Goal: Task Accomplishment & Management: Use online tool/utility

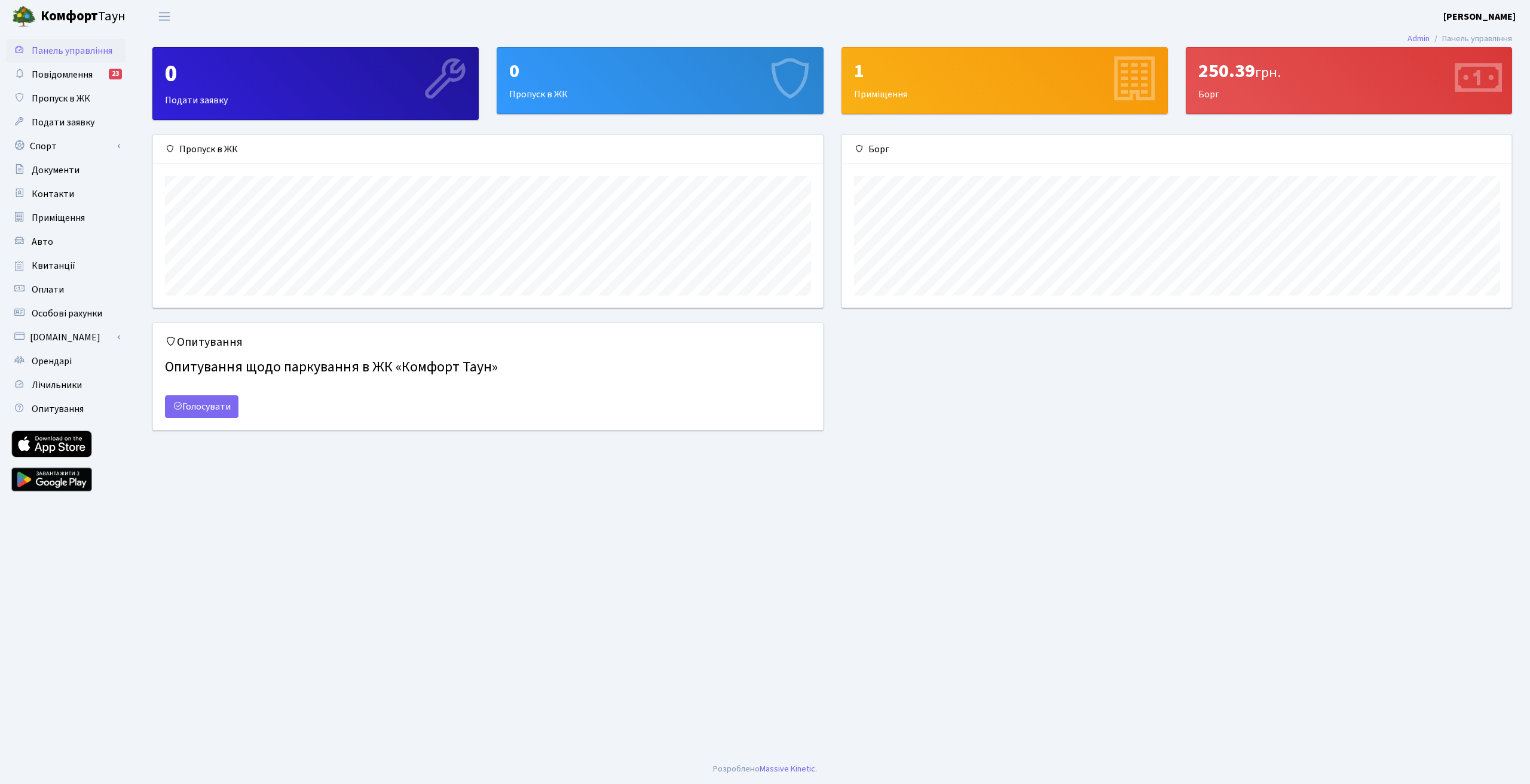
scroll to position [172, 669]
click at [53, 384] on span "Лічильники" at bounding box center [57, 385] width 50 height 13
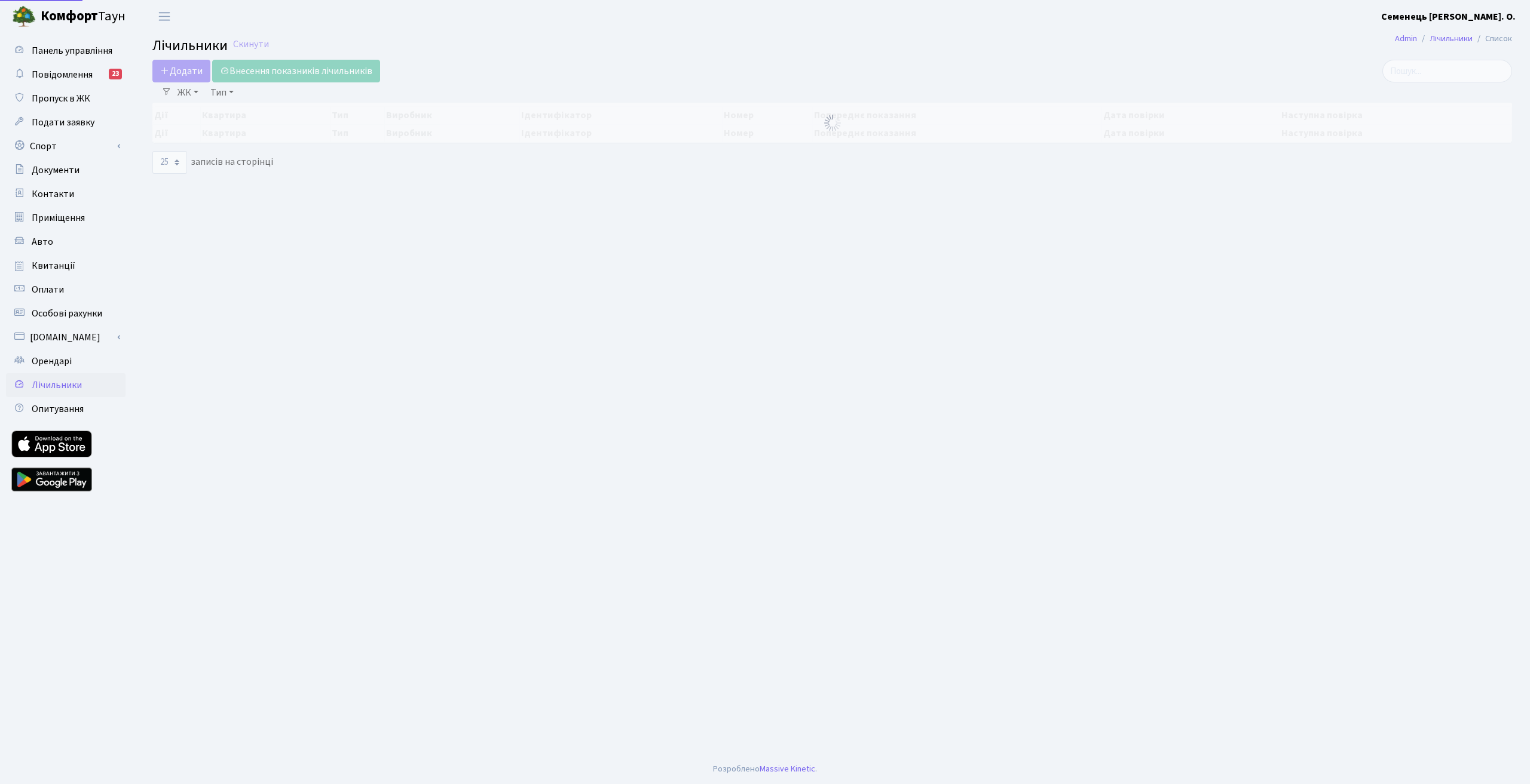
select select "25"
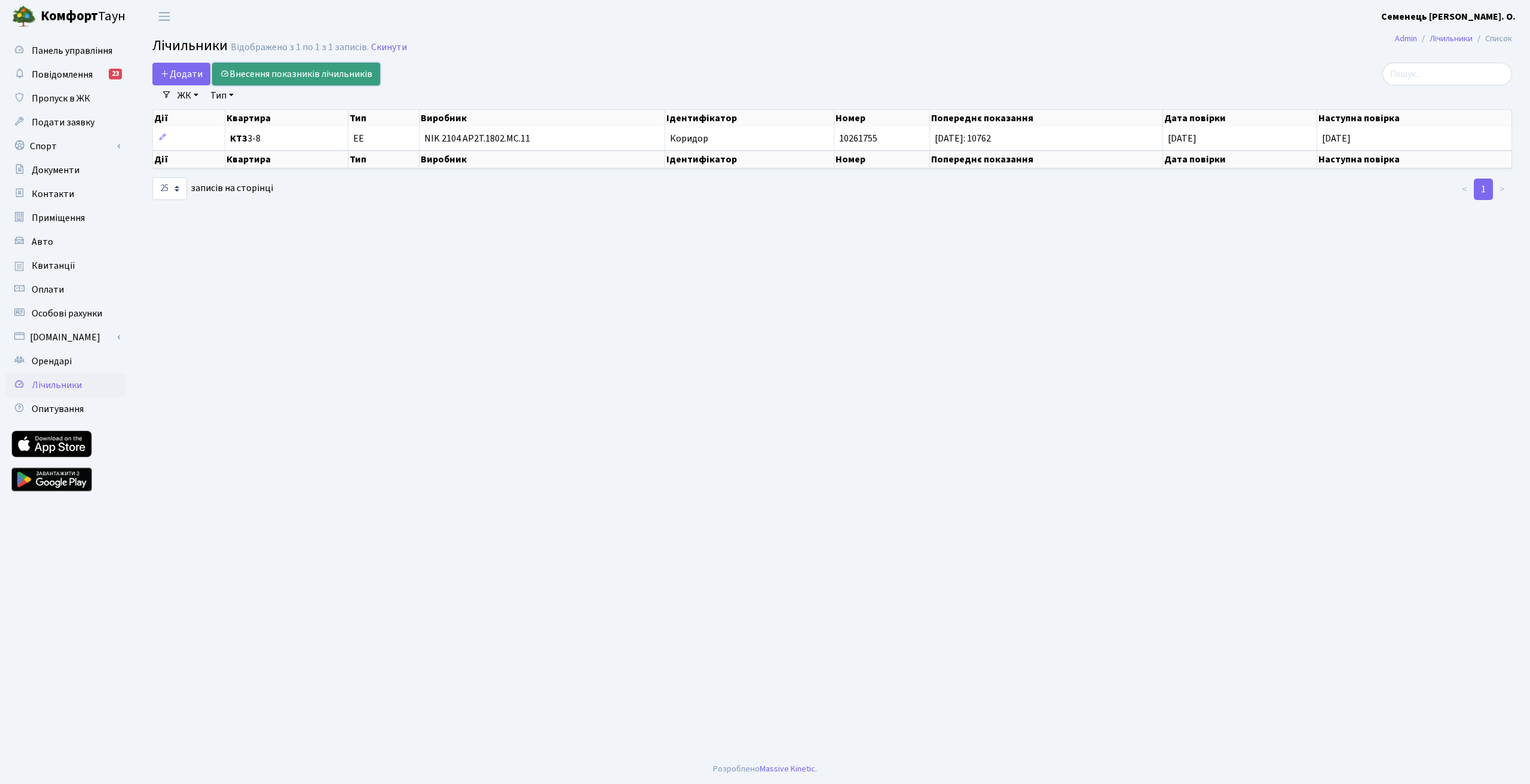
click at [245, 77] on link "Внесення показників лічильників" at bounding box center [296, 74] width 168 height 23
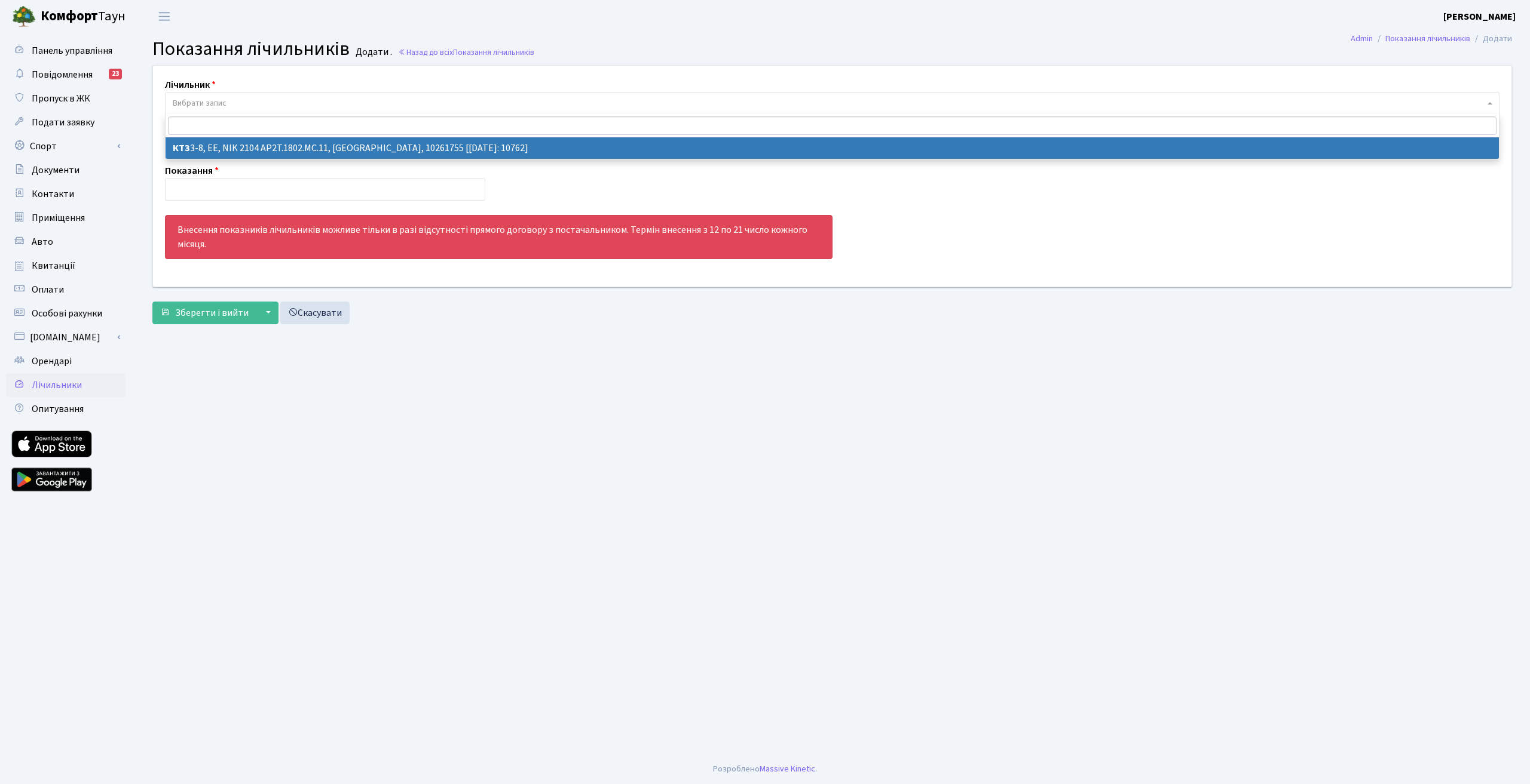
click at [222, 108] on span "Вибрати запис" at bounding box center [199, 103] width 54 height 12
select select "13256"
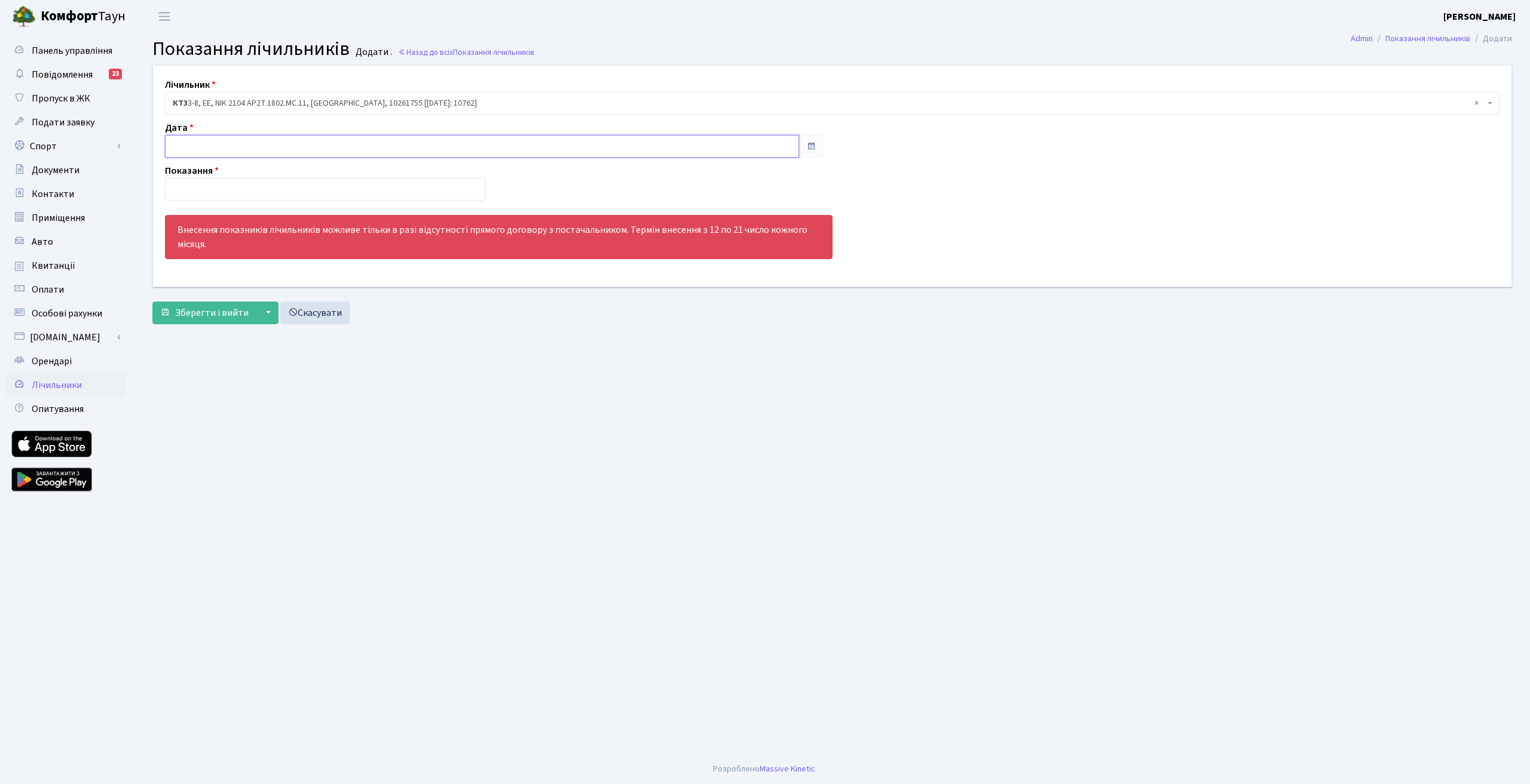
click at [204, 140] on input "text" at bounding box center [482, 146] width 634 height 23
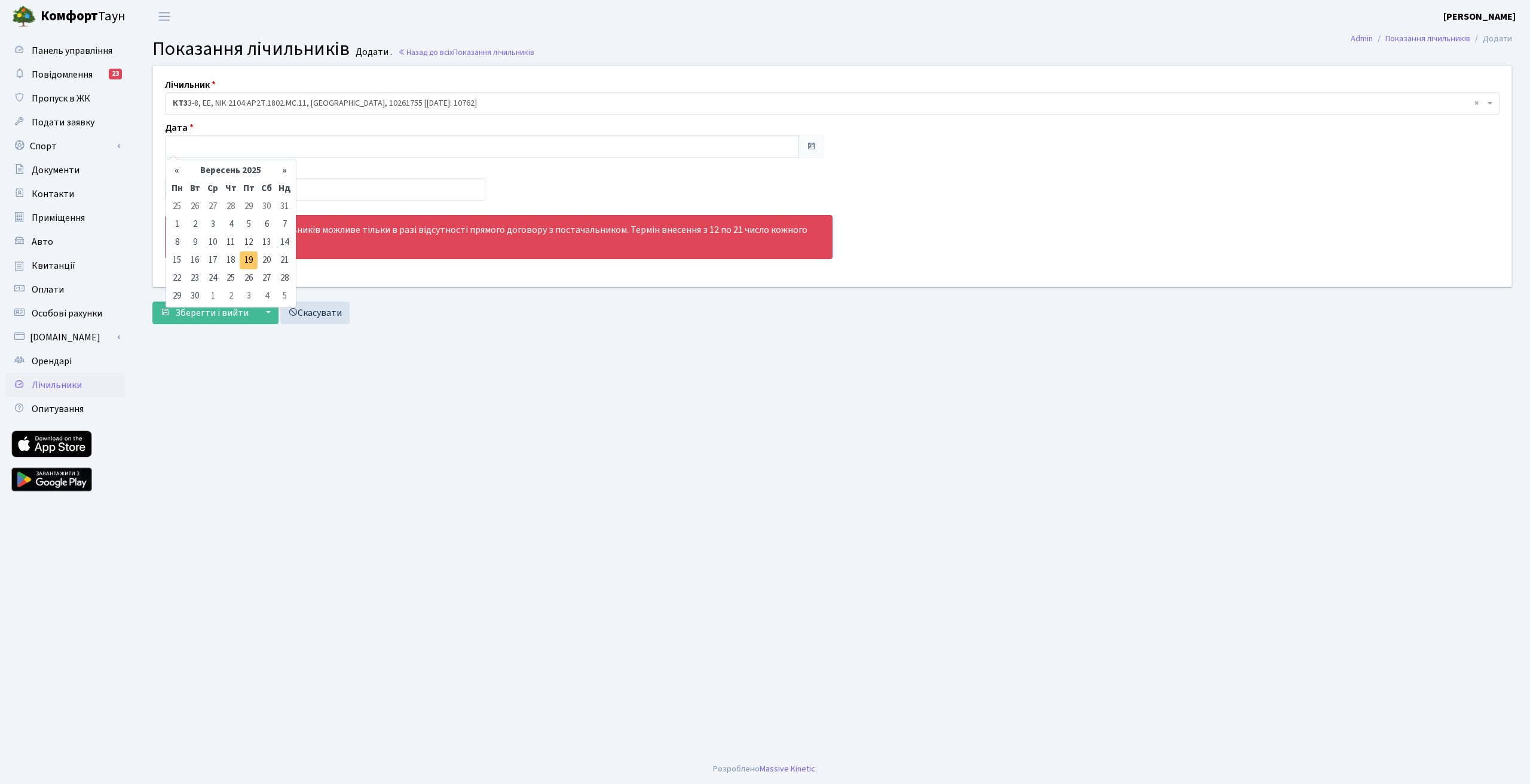
click at [252, 265] on td "19" at bounding box center [248, 260] width 18 height 18
type input "19.09.2025"
click at [199, 194] on input "number" at bounding box center [325, 189] width 320 height 23
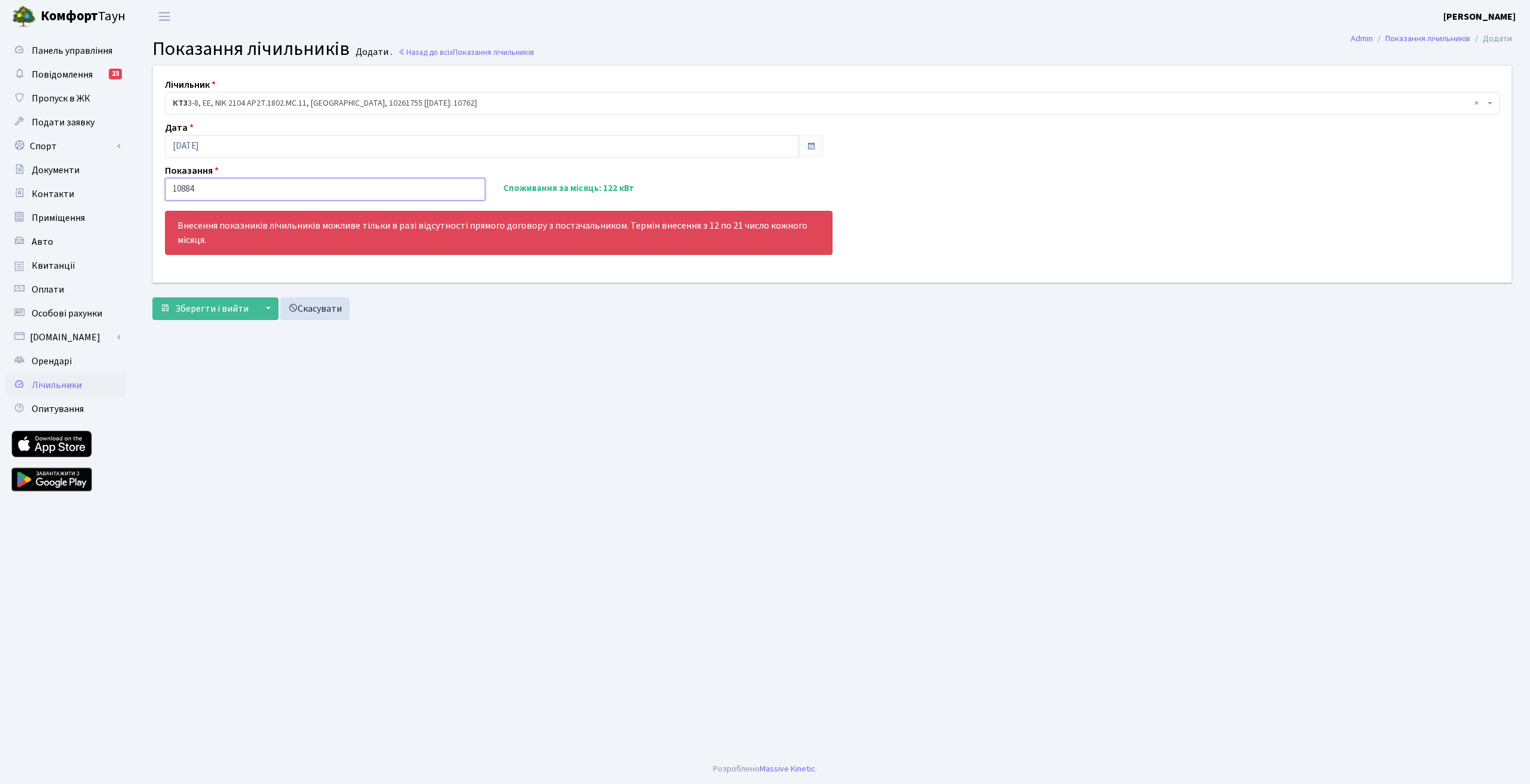
type input "10884"
drag, startPoint x: 317, startPoint y: 228, endPoint x: 430, endPoint y: 222, distance: 113.2
click at [427, 223] on div "Внесення показників лічильників можливе тільки в разі відсутності прямого догов…" at bounding box center [499, 233] width 667 height 44
click at [433, 222] on div "Внесення показників лічильників можливе тільки в разі відсутності прямого догов…" at bounding box center [499, 233] width 667 height 44
click at [178, 312] on span "Зберегти і вийти" at bounding box center [212, 309] width 73 height 13
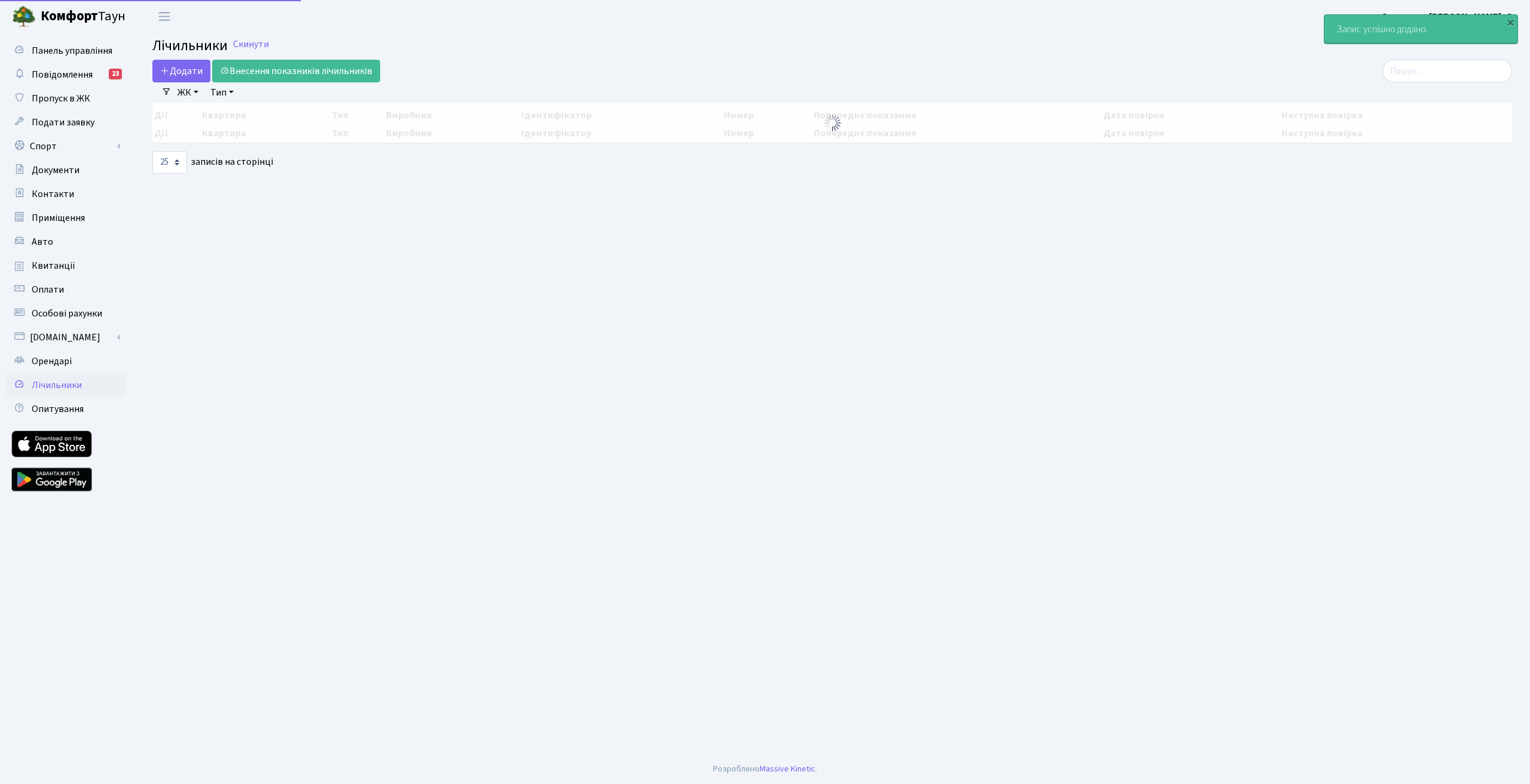
select select "25"
